Goal: Find specific page/section: Find specific page/section

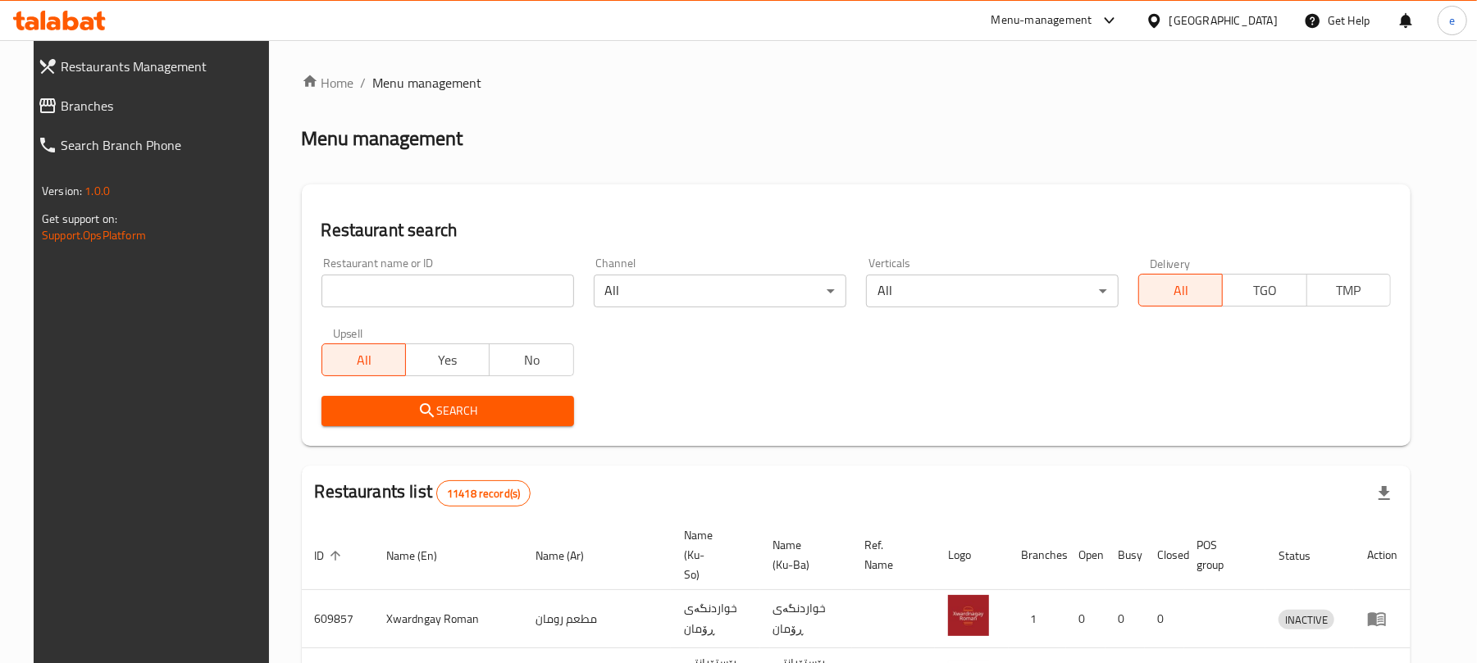
click at [412, 299] on input "search" at bounding box center [447, 291] width 253 height 33
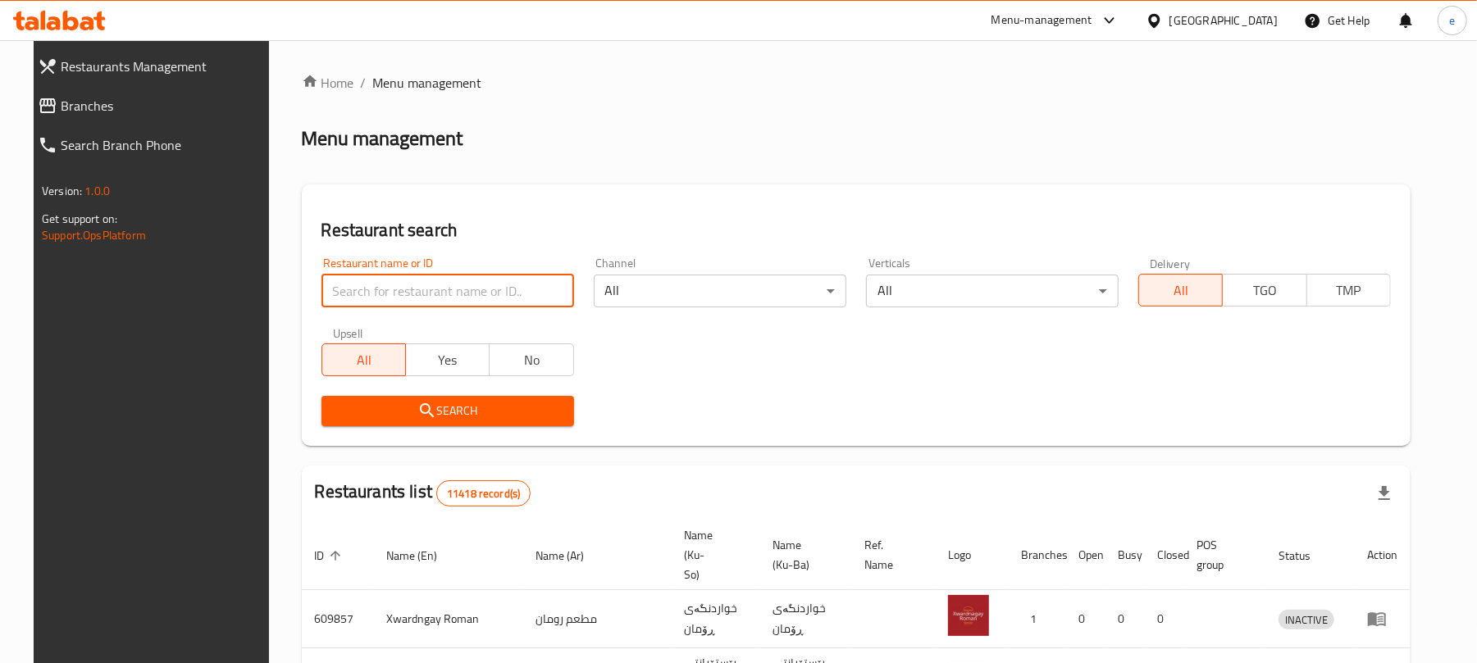
paste input "677061"
type input "677061"
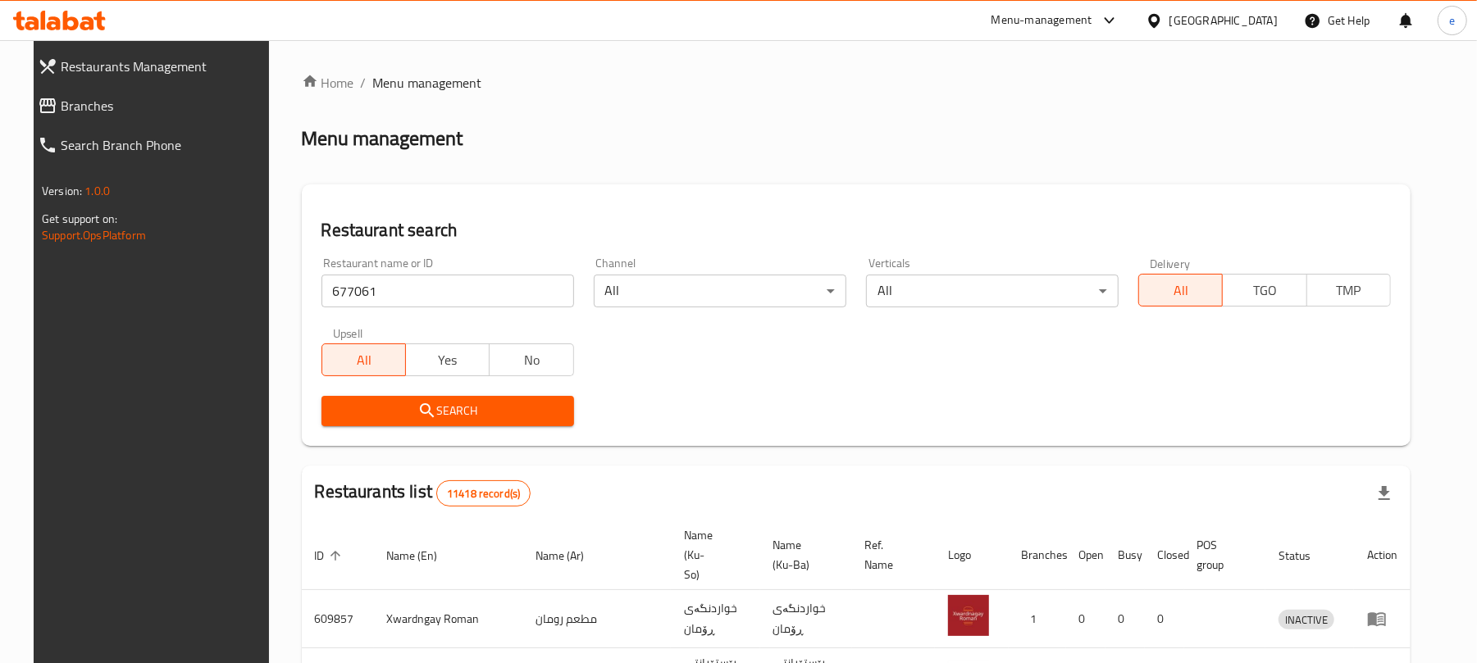
click at [451, 410] on span "Search" at bounding box center [448, 411] width 226 height 21
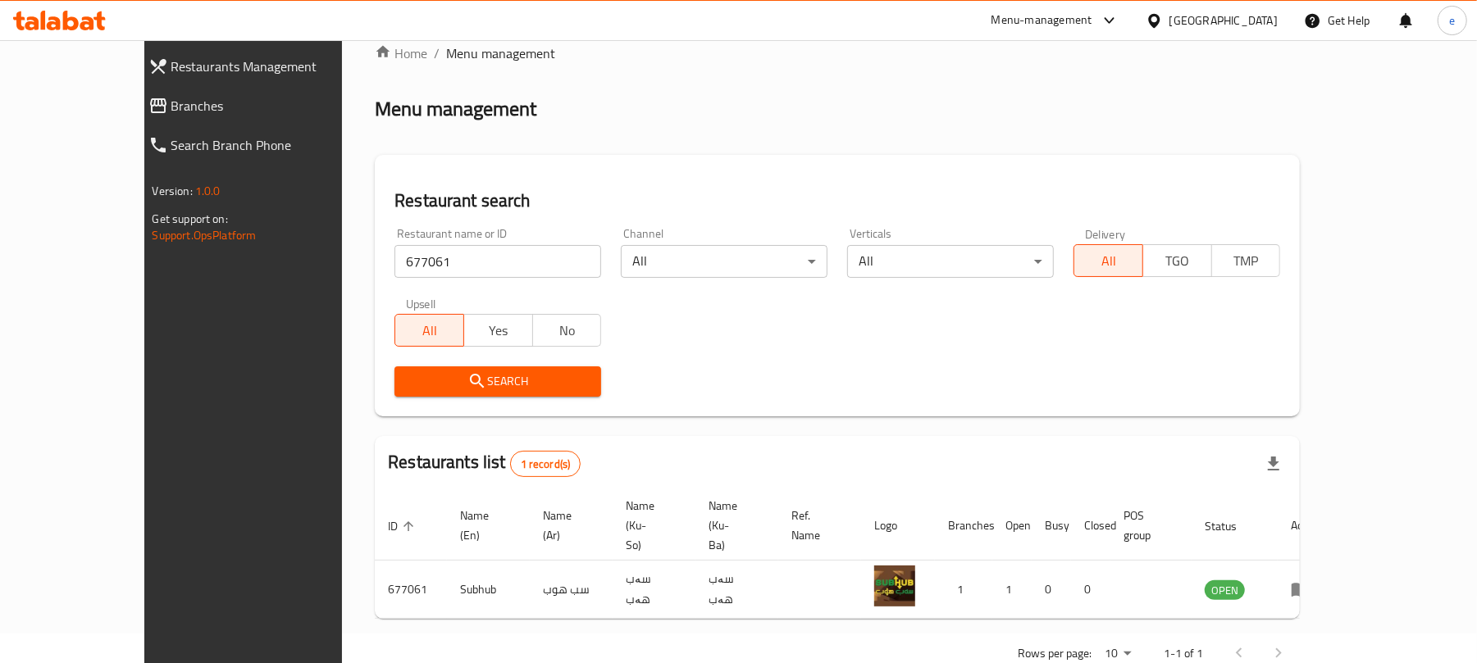
scroll to position [37, 0]
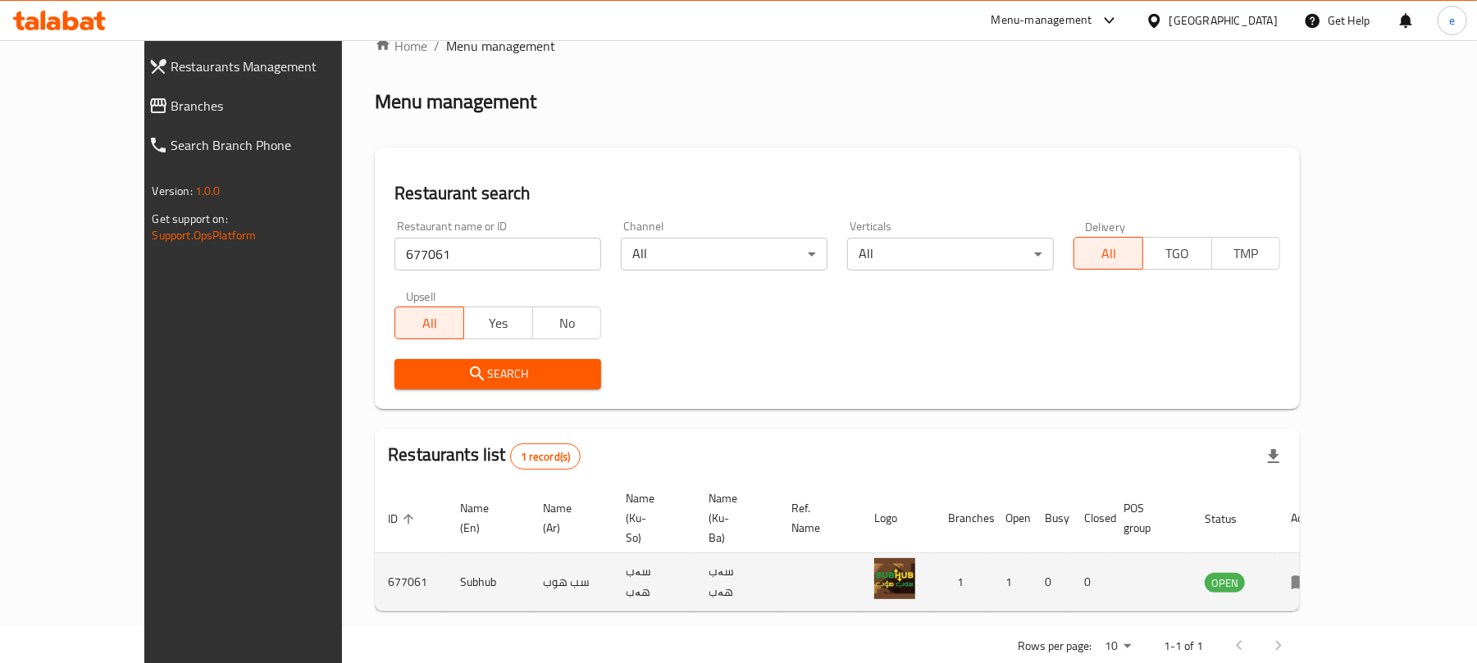
click at [1334, 555] on td "enhanced table" at bounding box center [1306, 583] width 57 height 58
click at [1310, 577] on icon "enhanced table" at bounding box center [1301, 584] width 18 height 14
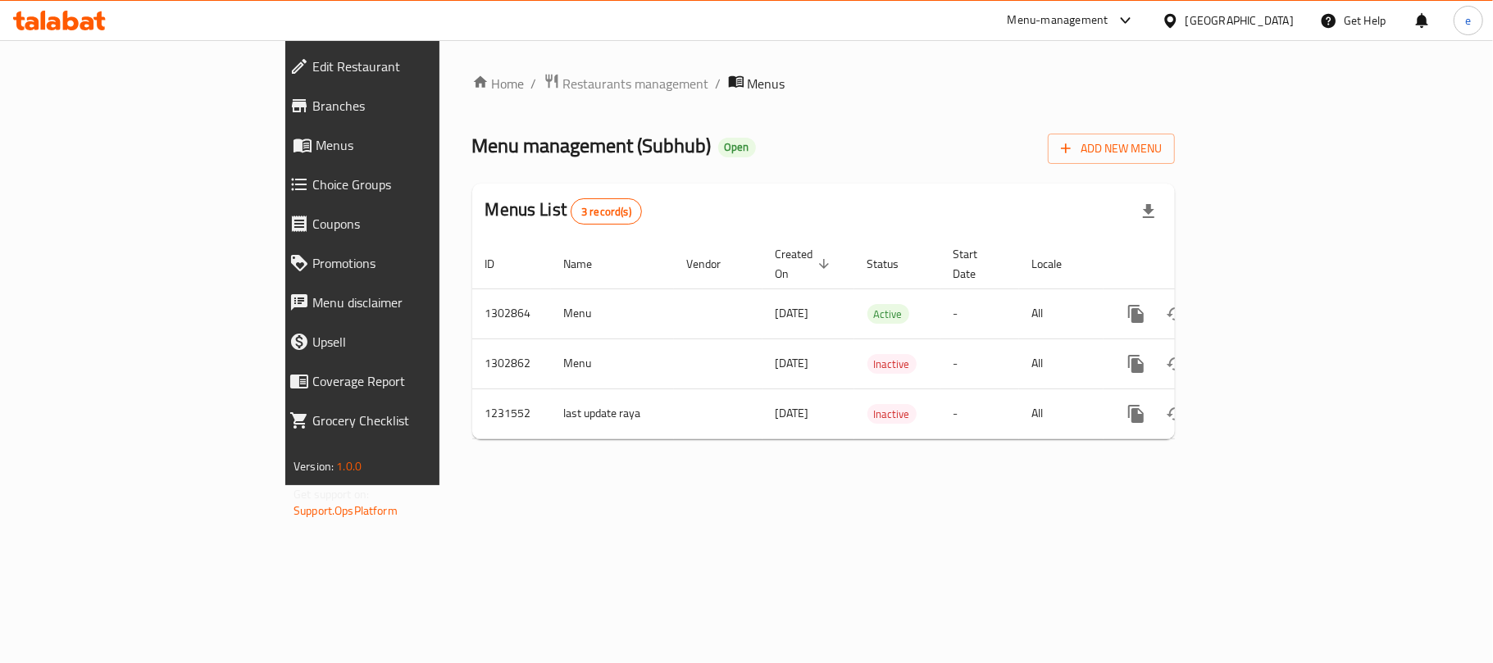
click at [312, 96] on span "Branches" at bounding box center [416, 106] width 209 height 20
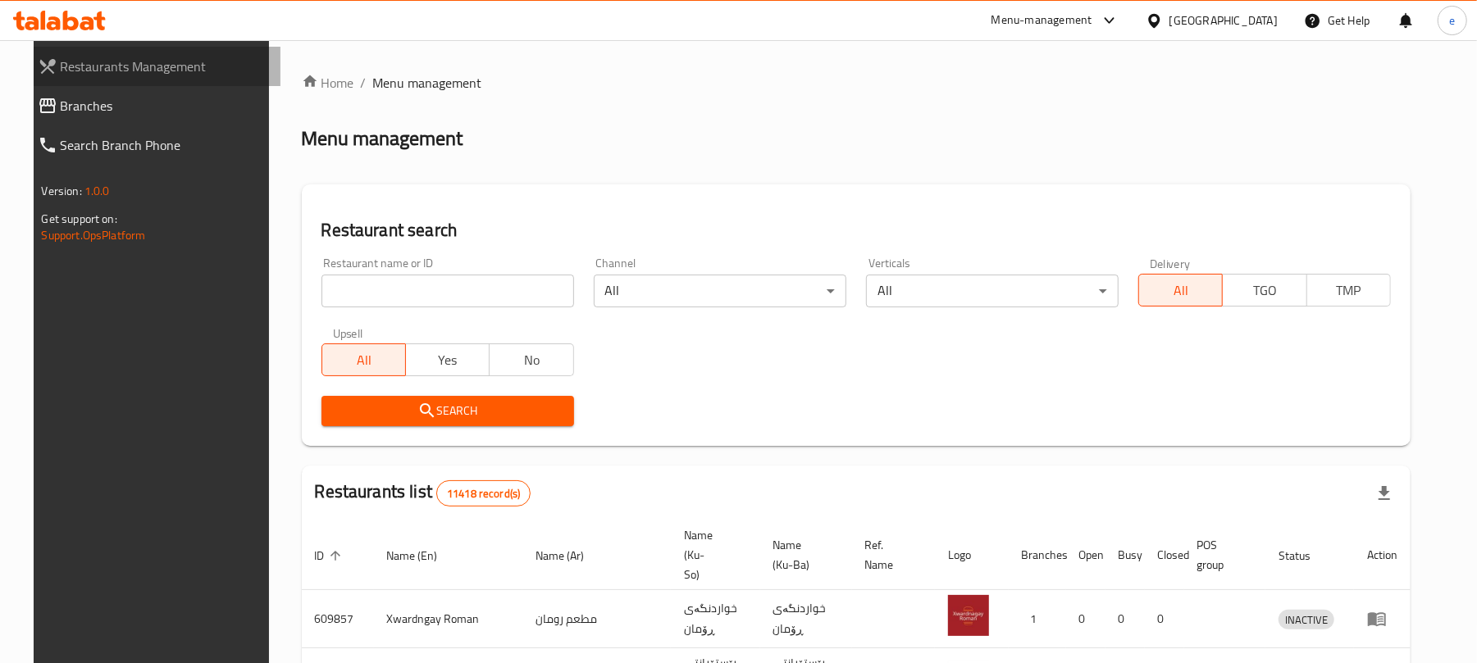
click at [84, 70] on span "Restaurants Management" at bounding box center [164, 67] width 207 height 20
click at [64, 70] on span "Restaurants Management" at bounding box center [164, 67] width 207 height 20
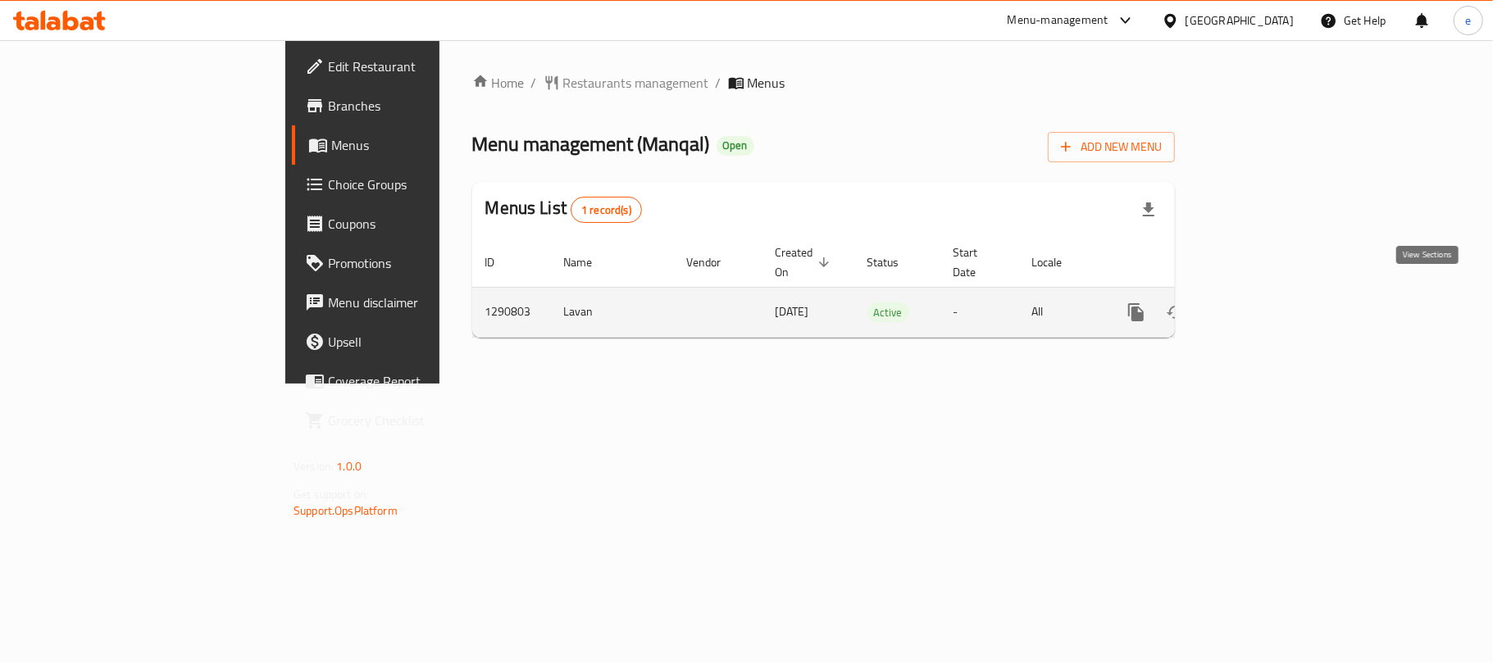
click at [1265, 303] on icon "enhanced table" at bounding box center [1255, 313] width 20 height 20
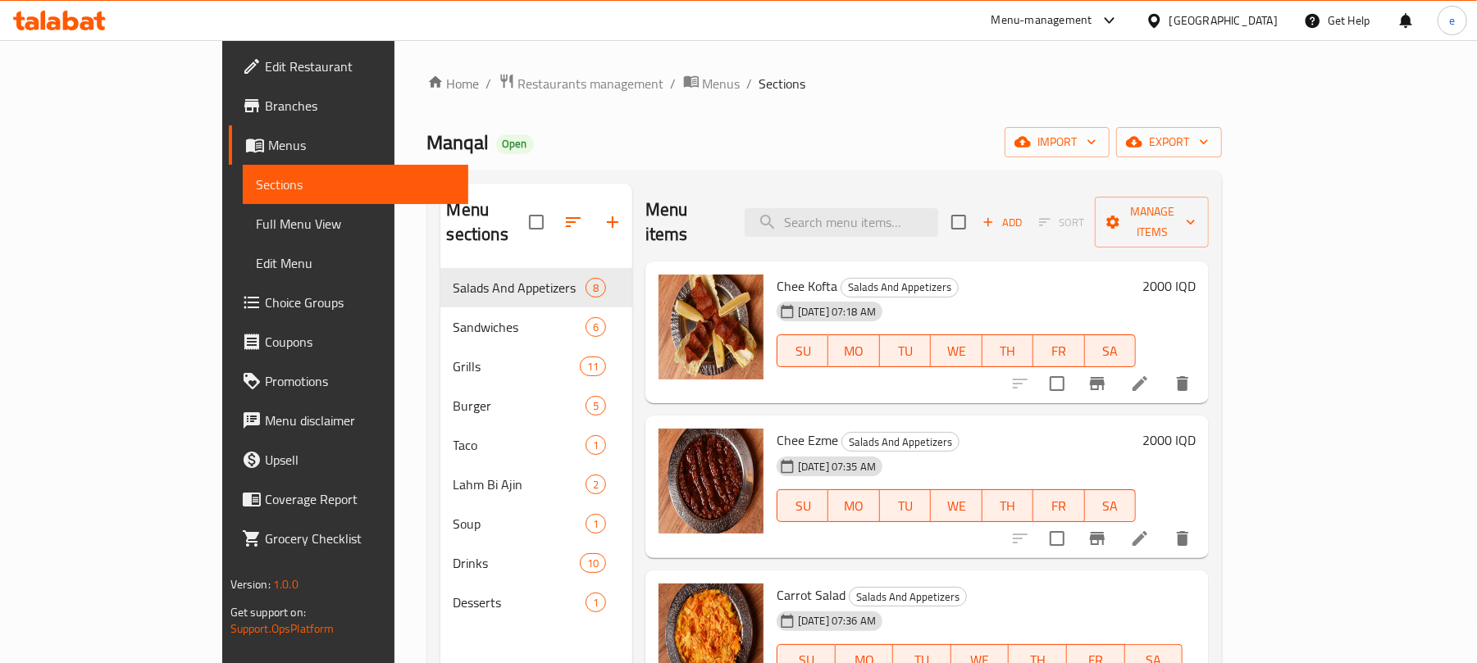
click at [256, 220] on span "Full Menu View" at bounding box center [356, 224] width 200 height 20
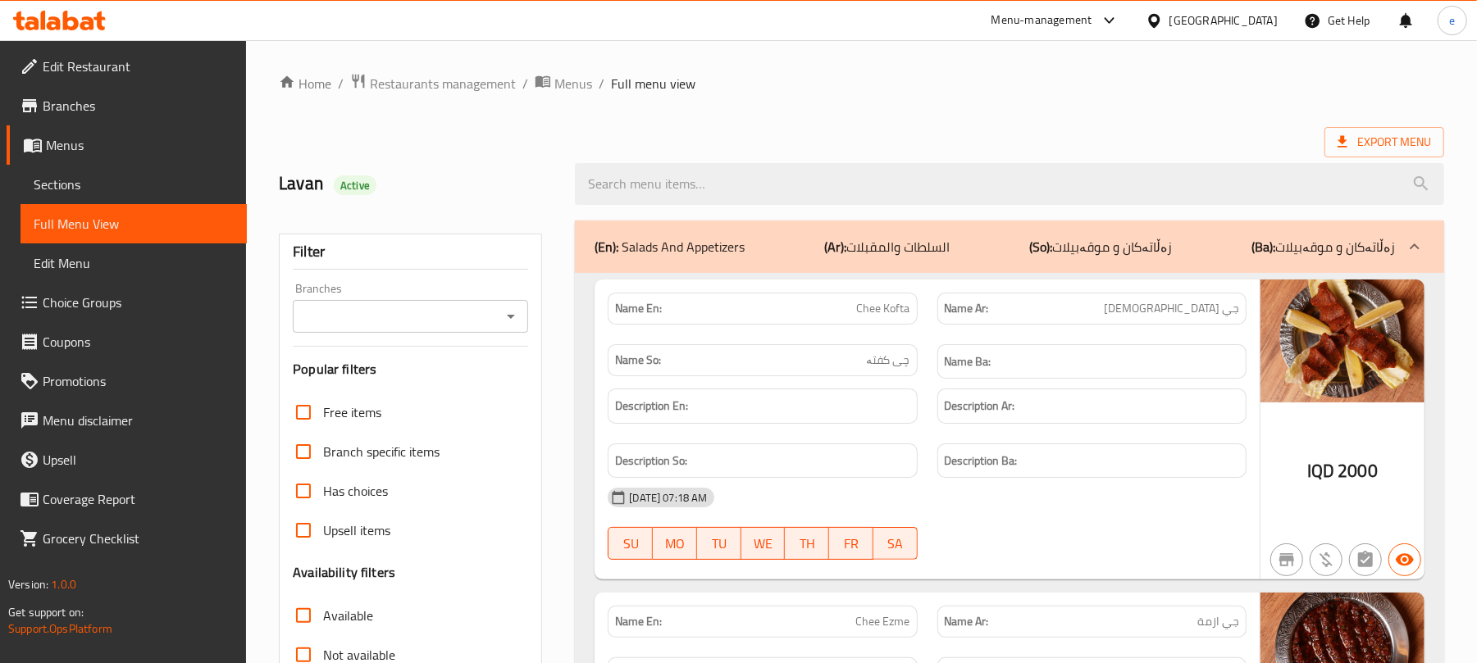
click at [519, 316] on icon "Open" at bounding box center [511, 317] width 20 height 20
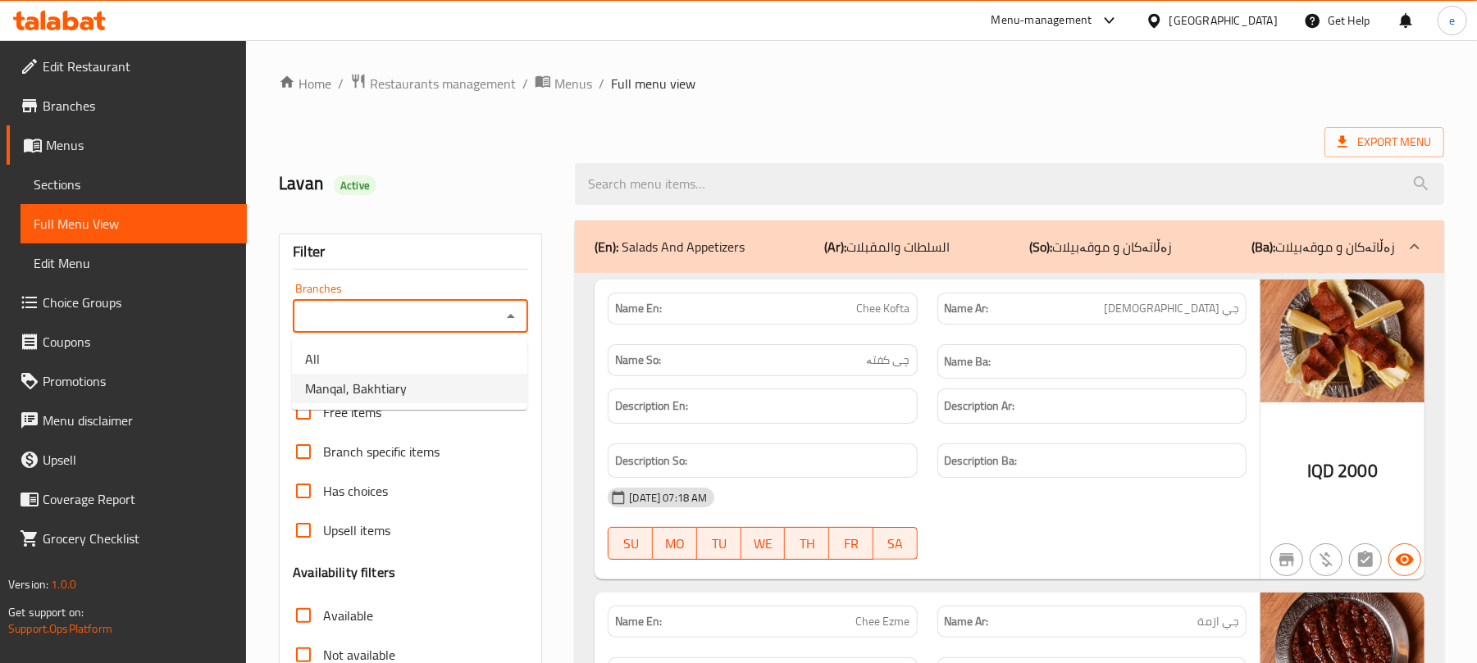
click at [476, 381] on li "Manqal, Bakhtiary" at bounding box center [409, 389] width 235 height 30
type input "Manqal, Bakhtiary"
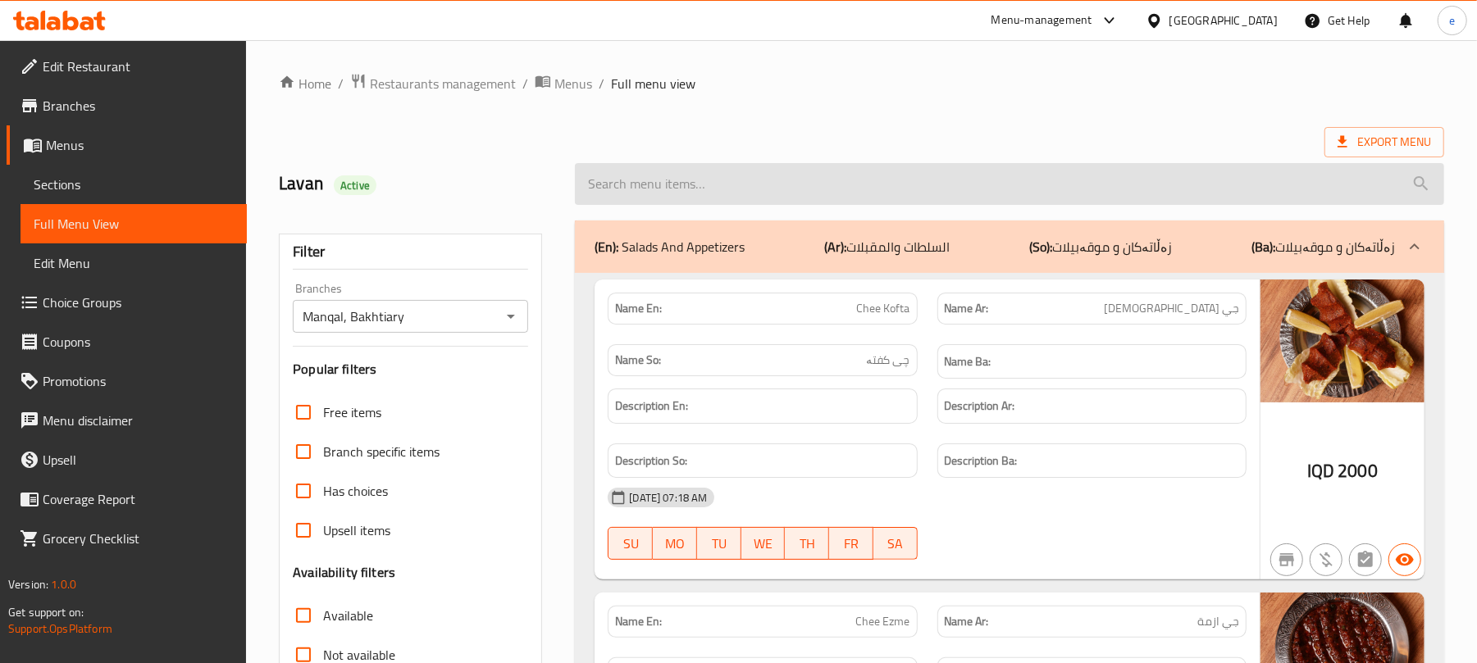
click at [654, 198] on input "search" at bounding box center [1009, 184] width 869 height 42
paste input "Spicy Shalgam"
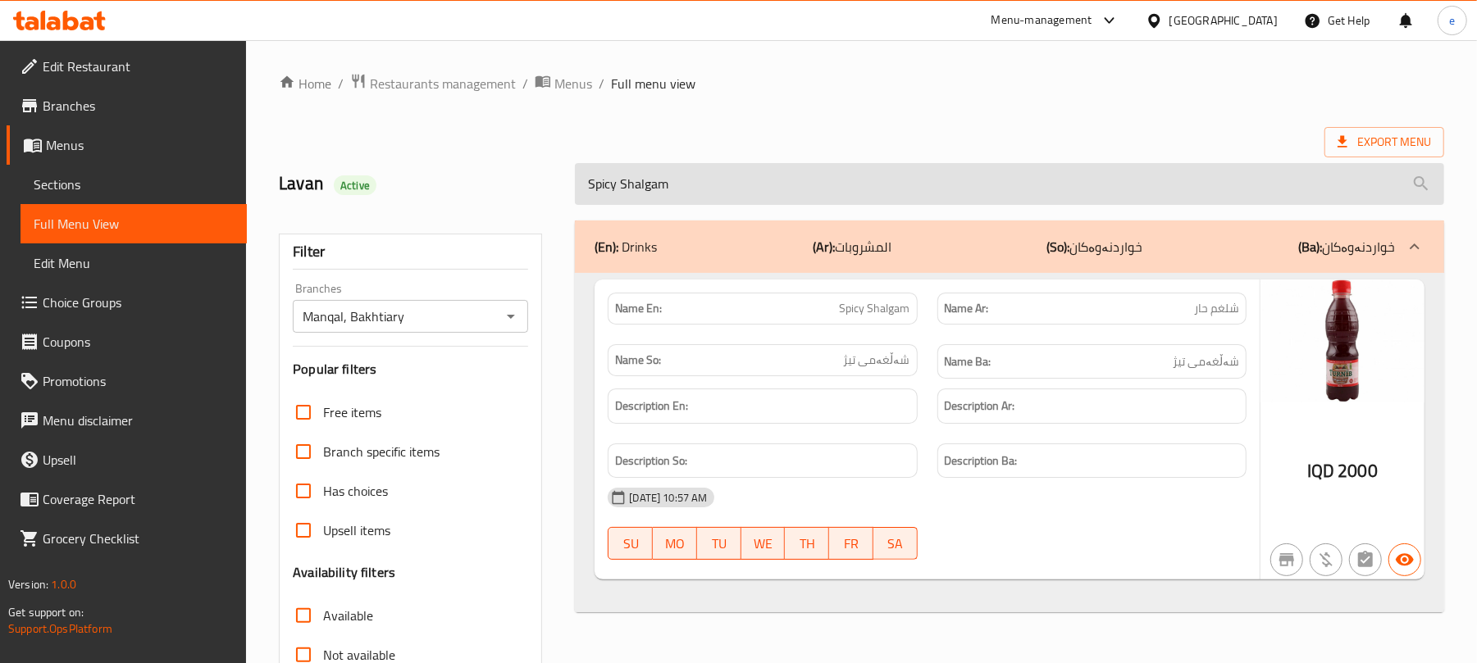
click at [640, 198] on input "Spicy Shalgam" at bounding box center [1009, 184] width 869 height 42
paste input "Normal"
click at [627, 182] on input "Normal Shalgam" at bounding box center [1009, 184] width 869 height 42
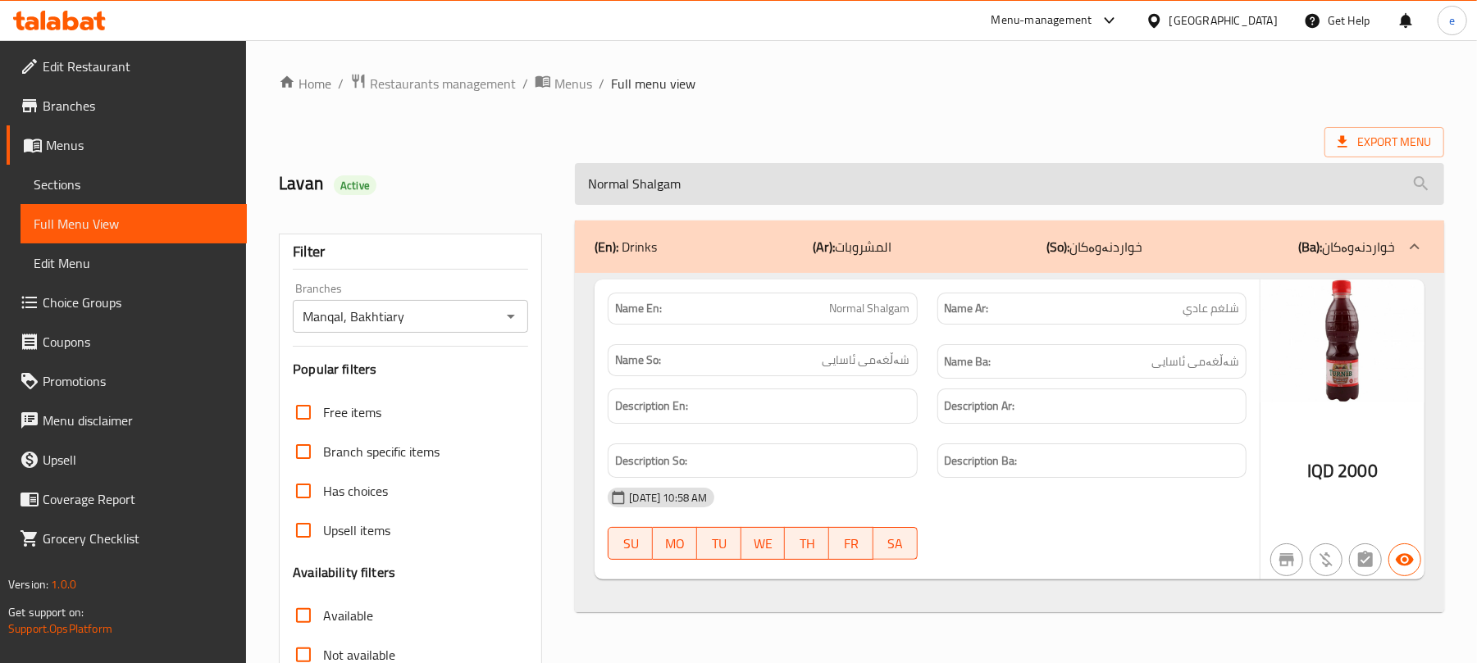
click at [627, 182] on input "Normal Shalgam" at bounding box center [1009, 184] width 869 height 42
paste input "Spicy"
click at [653, 178] on input "Spicy Shalgam" at bounding box center [1009, 184] width 869 height 42
click at [650, 179] on input "Spicy Shalgam" at bounding box center [1009, 184] width 869 height 42
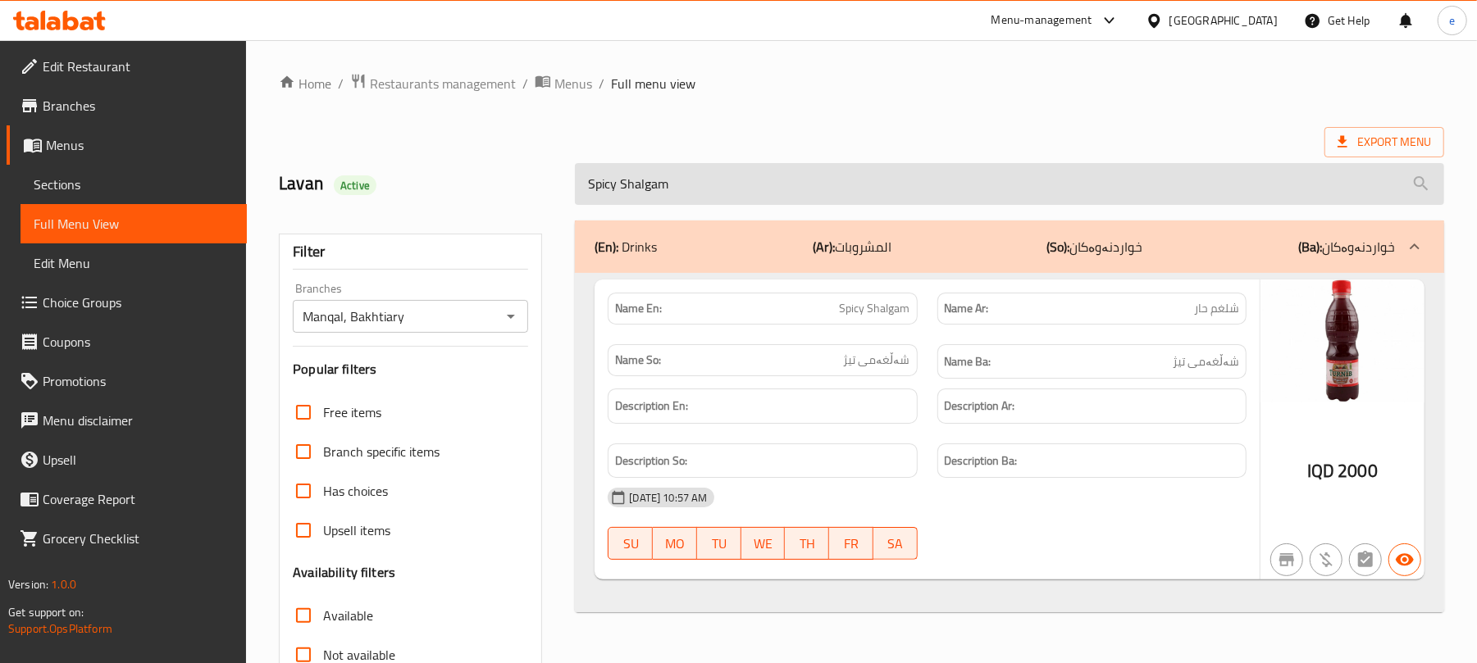
click at [645, 180] on input "Spicy Shalgam" at bounding box center [1009, 184] width 869 height 42
click at [643, 181] on input "Spicy Shalgam" at bounding box center [1009, 184] width 869 height 42
paste input "Normal"
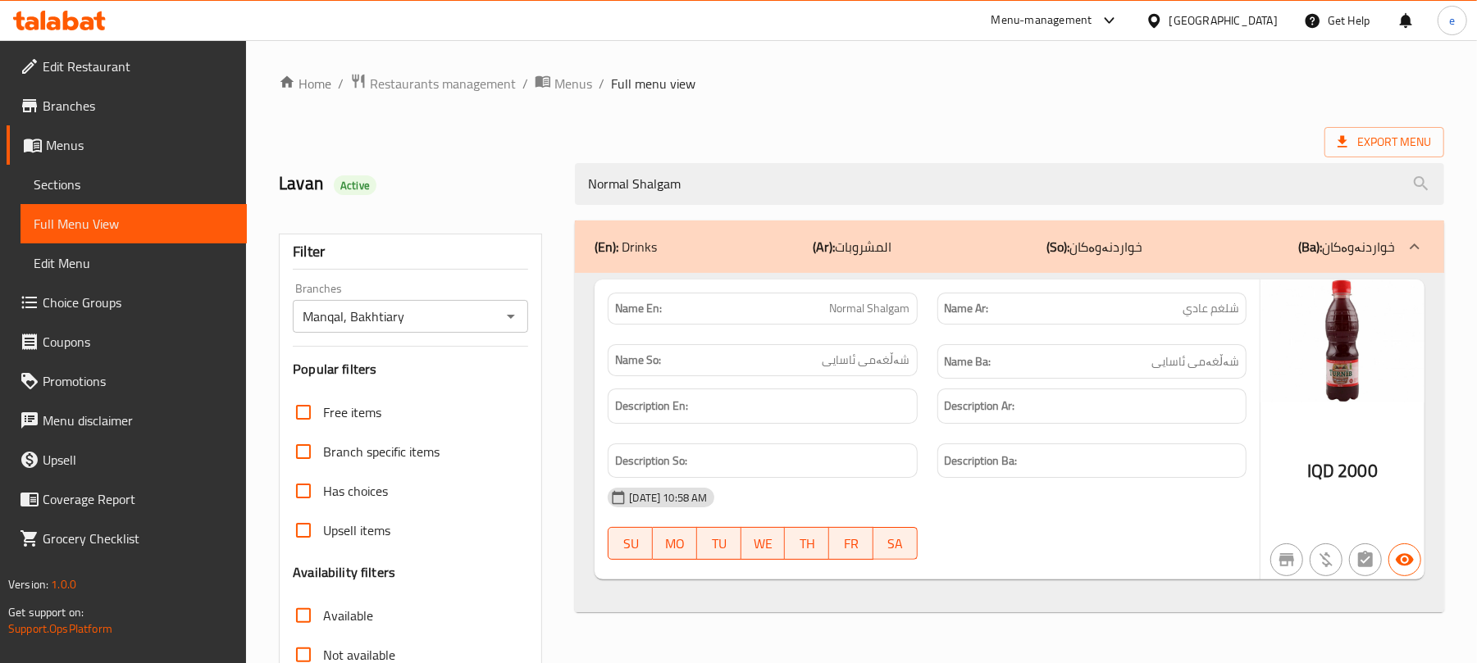
type input "Normal Shalgam"
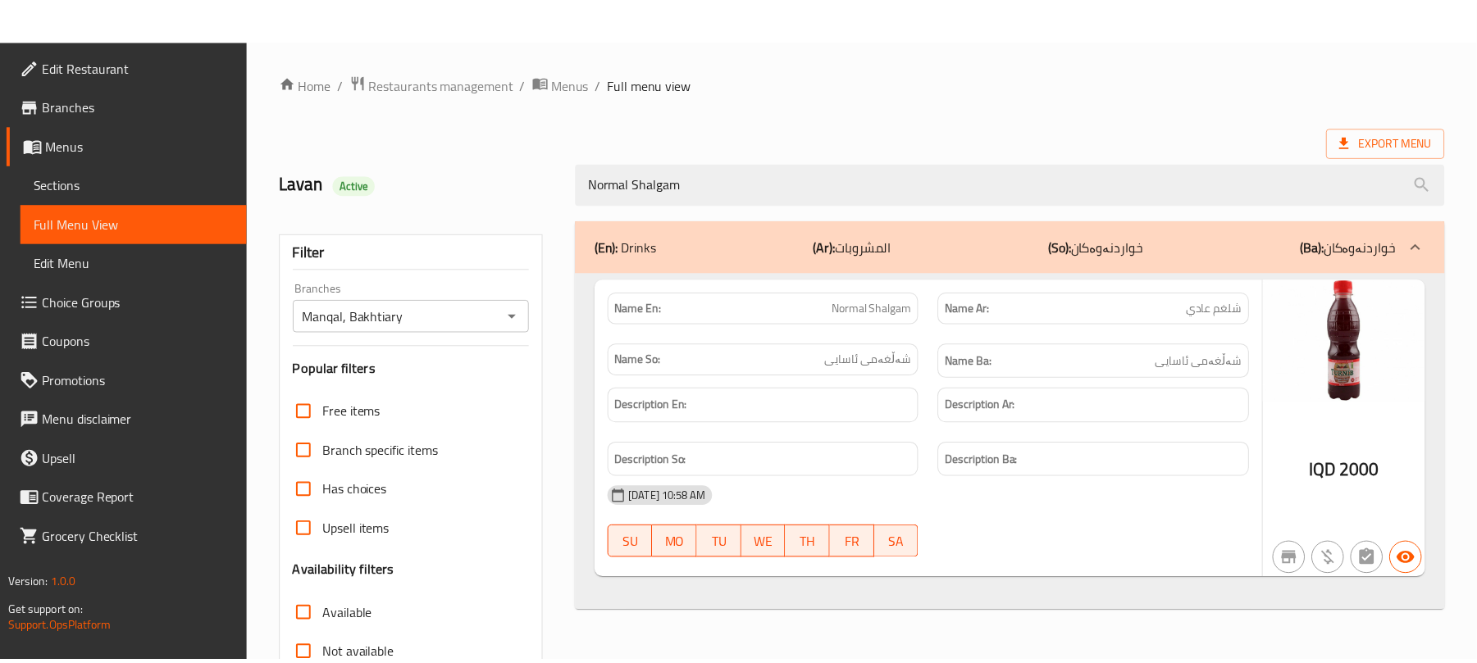
scroll to position [211, 0]
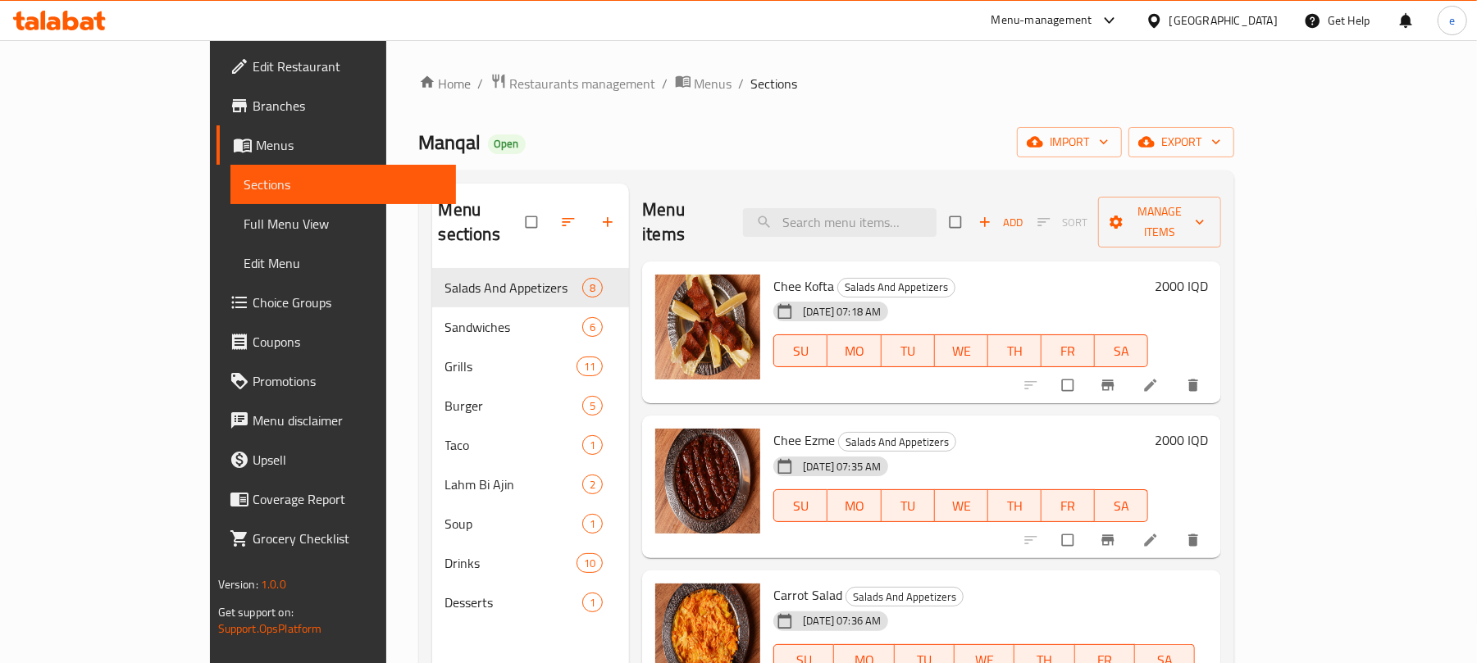
click at [73, 31] on div at bounding box center [59, 20] width 119 height 33
click at [74, 25] on icon at bounding box center [71, 21] width 16 height 20
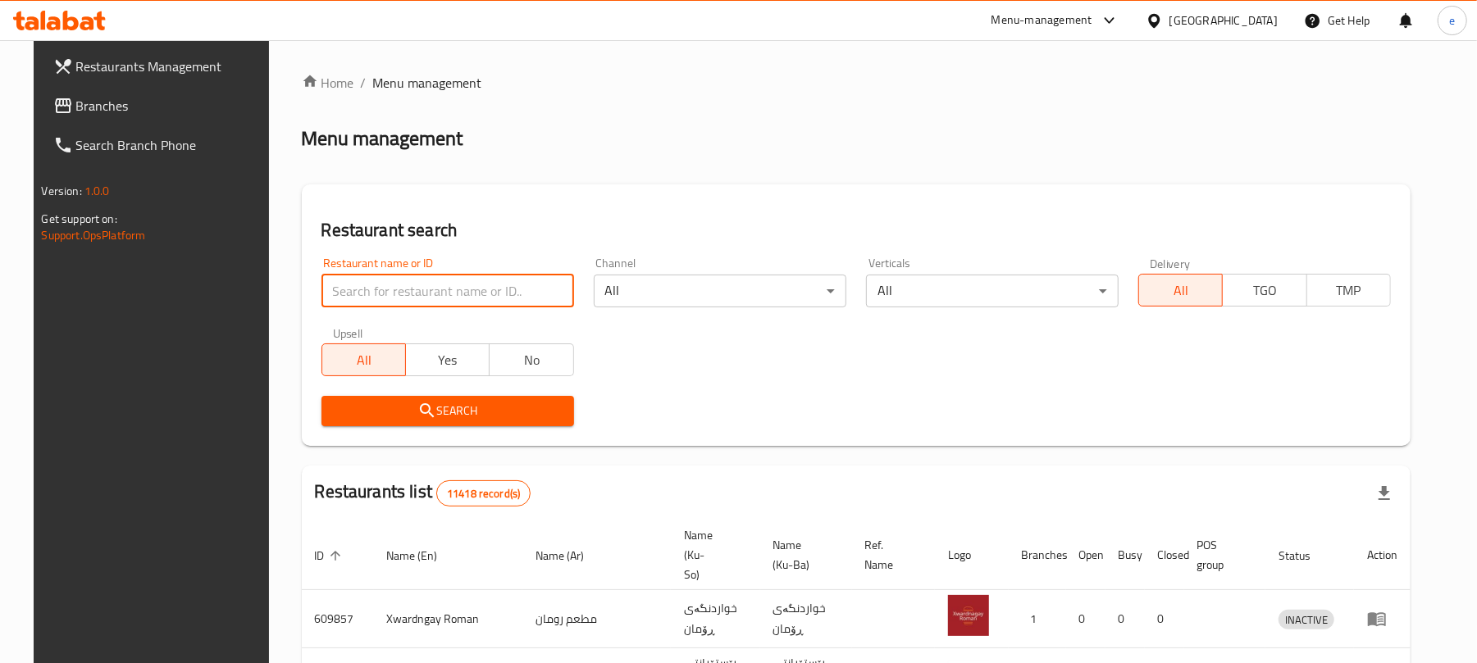
click at [448, 306] on input "search" at bounding box center [447, 291] width 253 height 33
paste input "657781"
type input "657781"
click button "Search" at bounding box center [447, 411] width 253 height 30
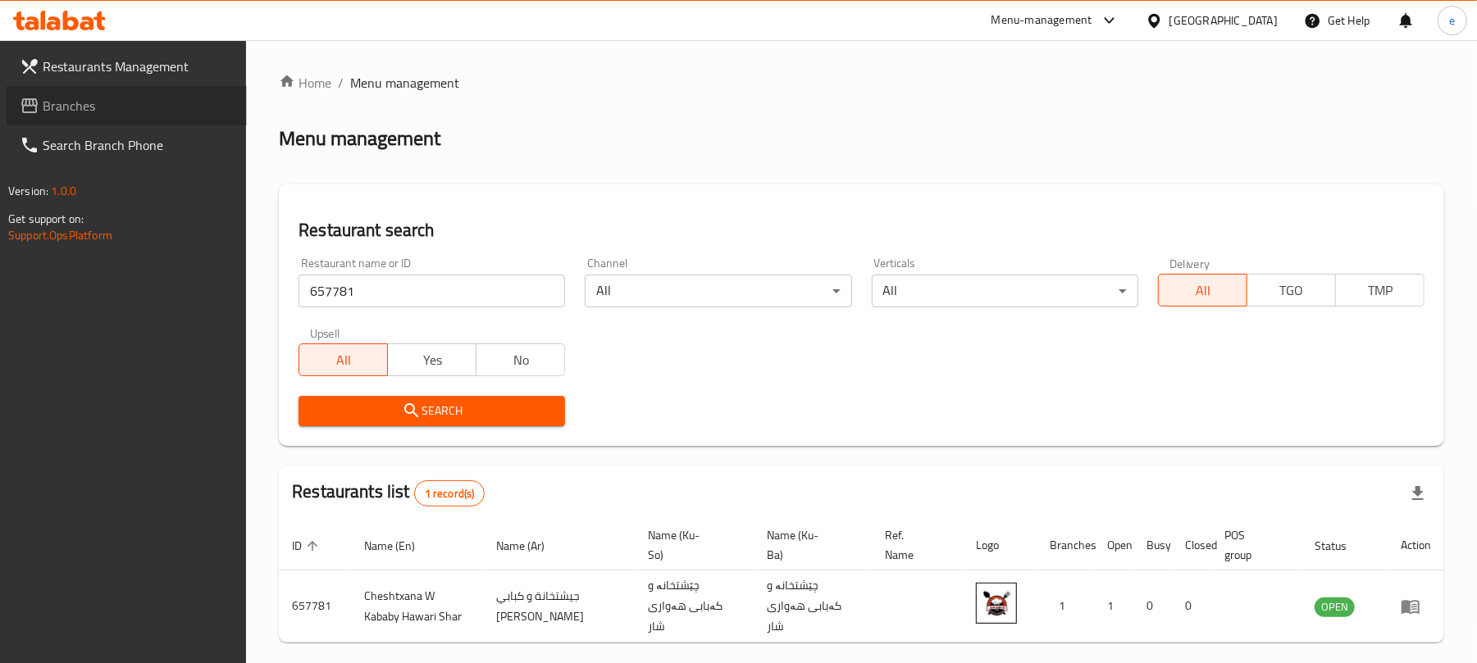
click at [84, 98] on span "Branches" at bounding box center [138, 106] width 191 height 20
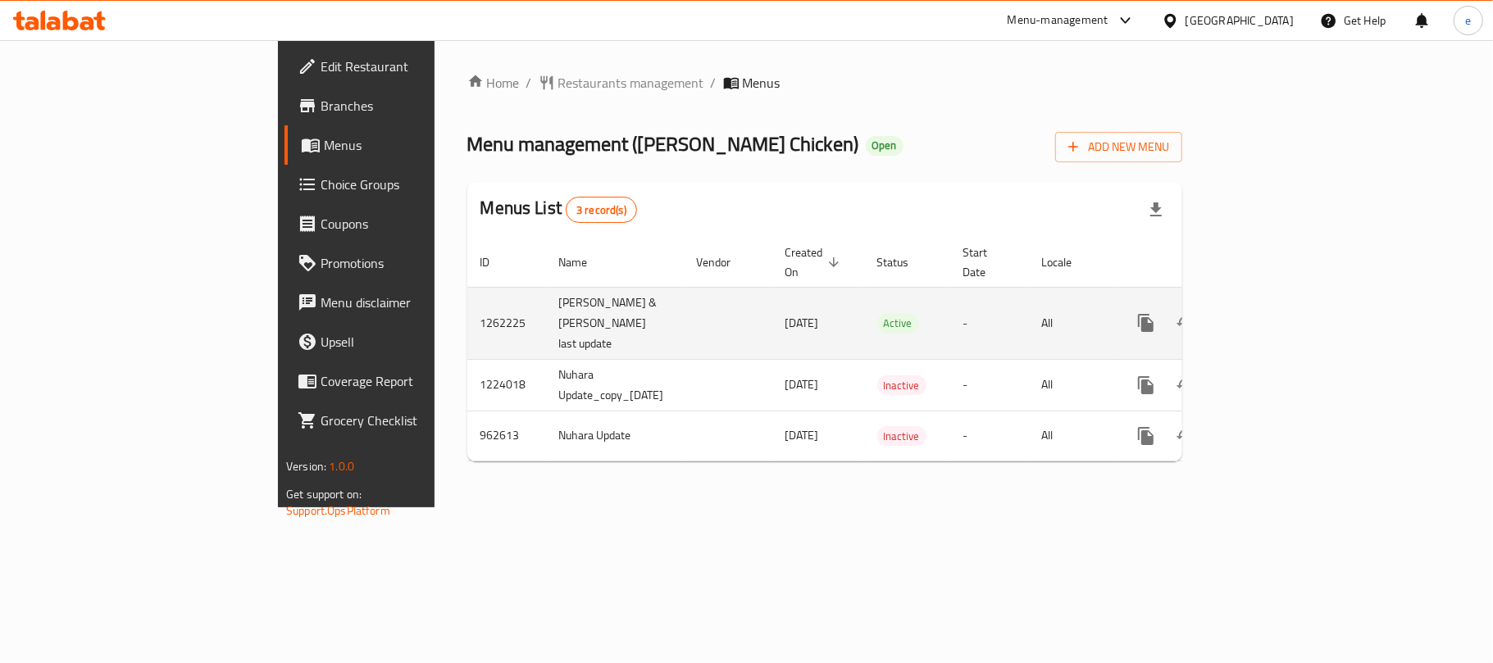
click at [1274, 313] on icon "enhanced table" at bounding box center [1265, 323] width 20 height 20
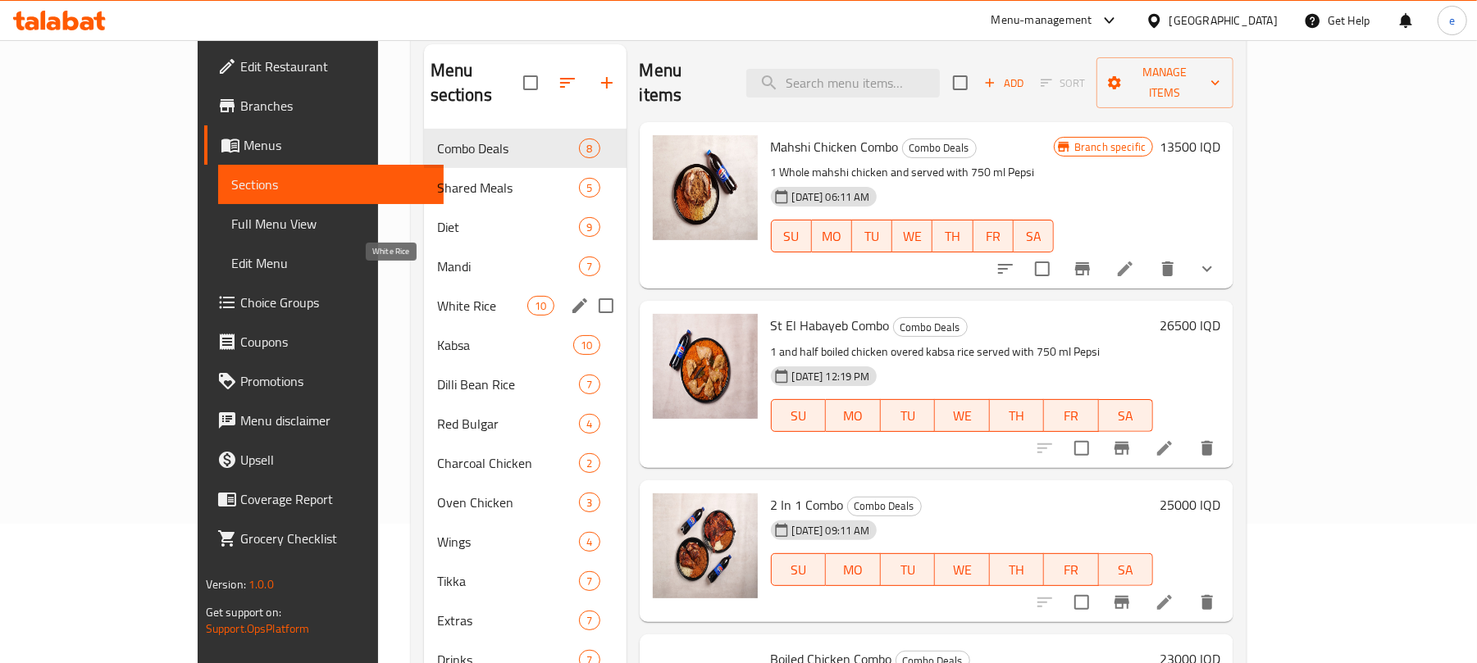
scroll to position [218, 0]
